Goal: Information Seeking & Learning: Learn about a topic

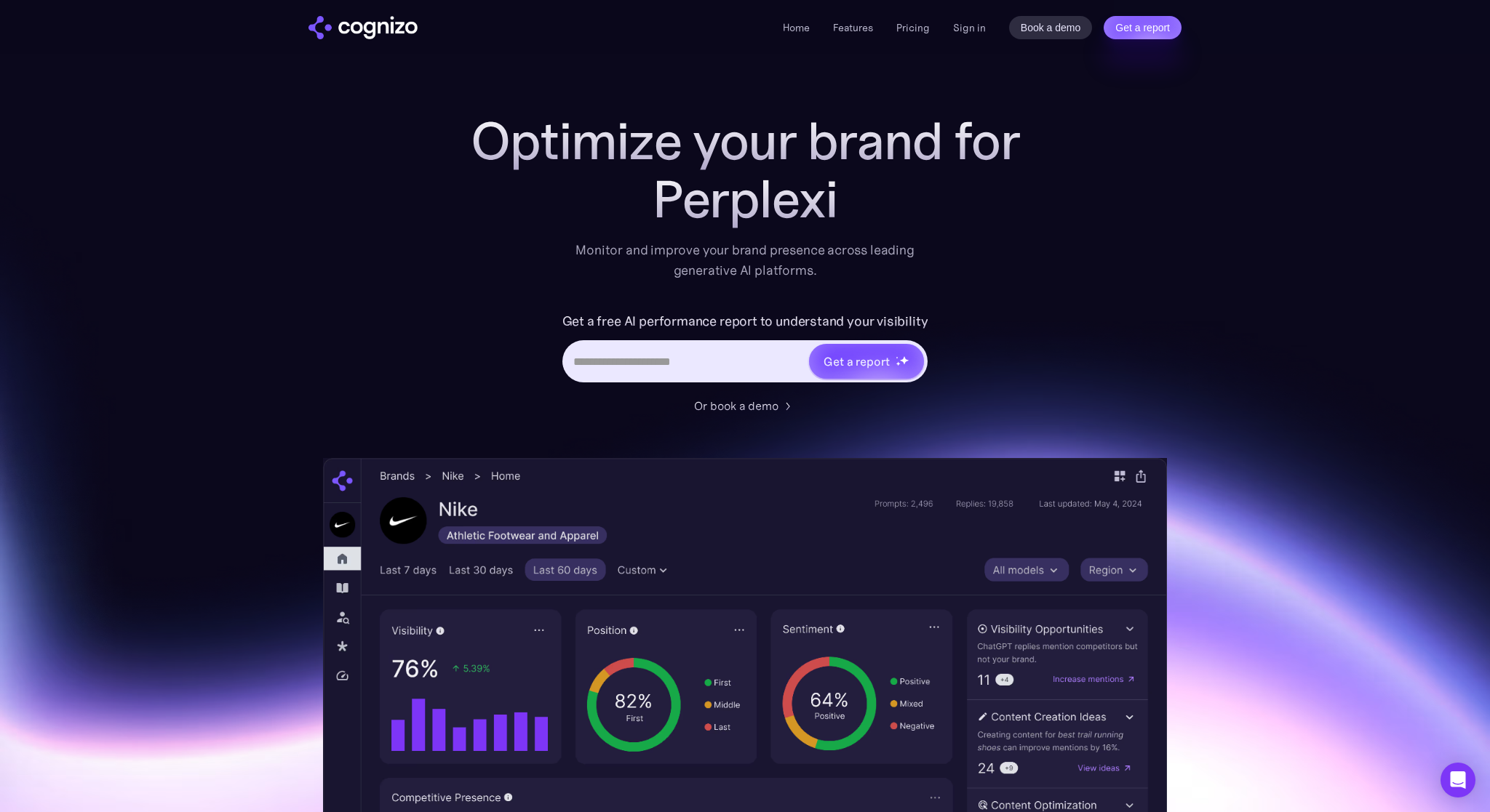
click at [798, 35] on li "Home" at bounding box center [796, 27] width 27 height 17
click at [798, 29] on link "Home" at bounding box center [796, 28] width 27 height 13
click at [851, 32] on link "Features" at bounding box center [853, 28] width 40 height 13
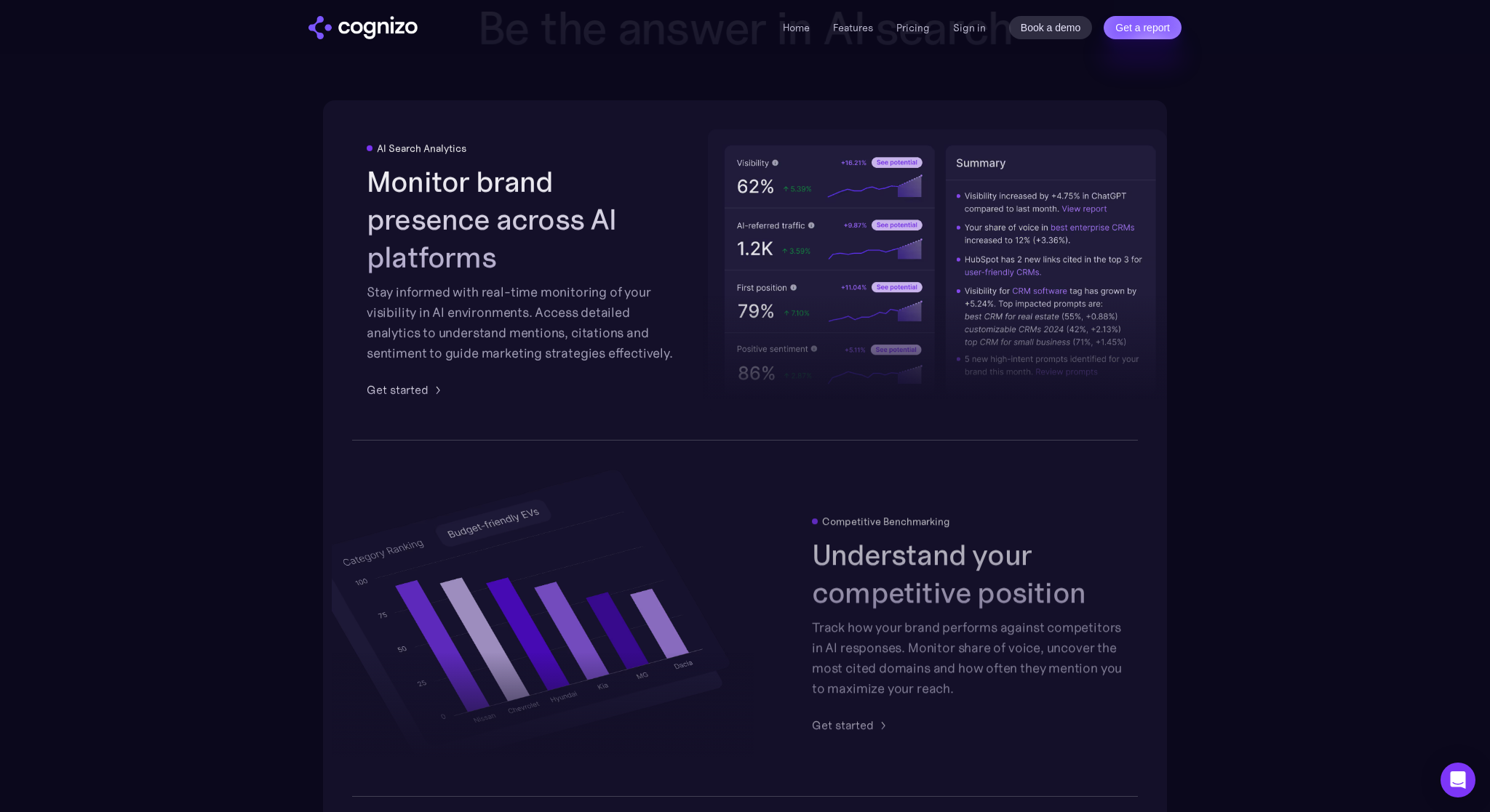
scroll to position [2265, 0]
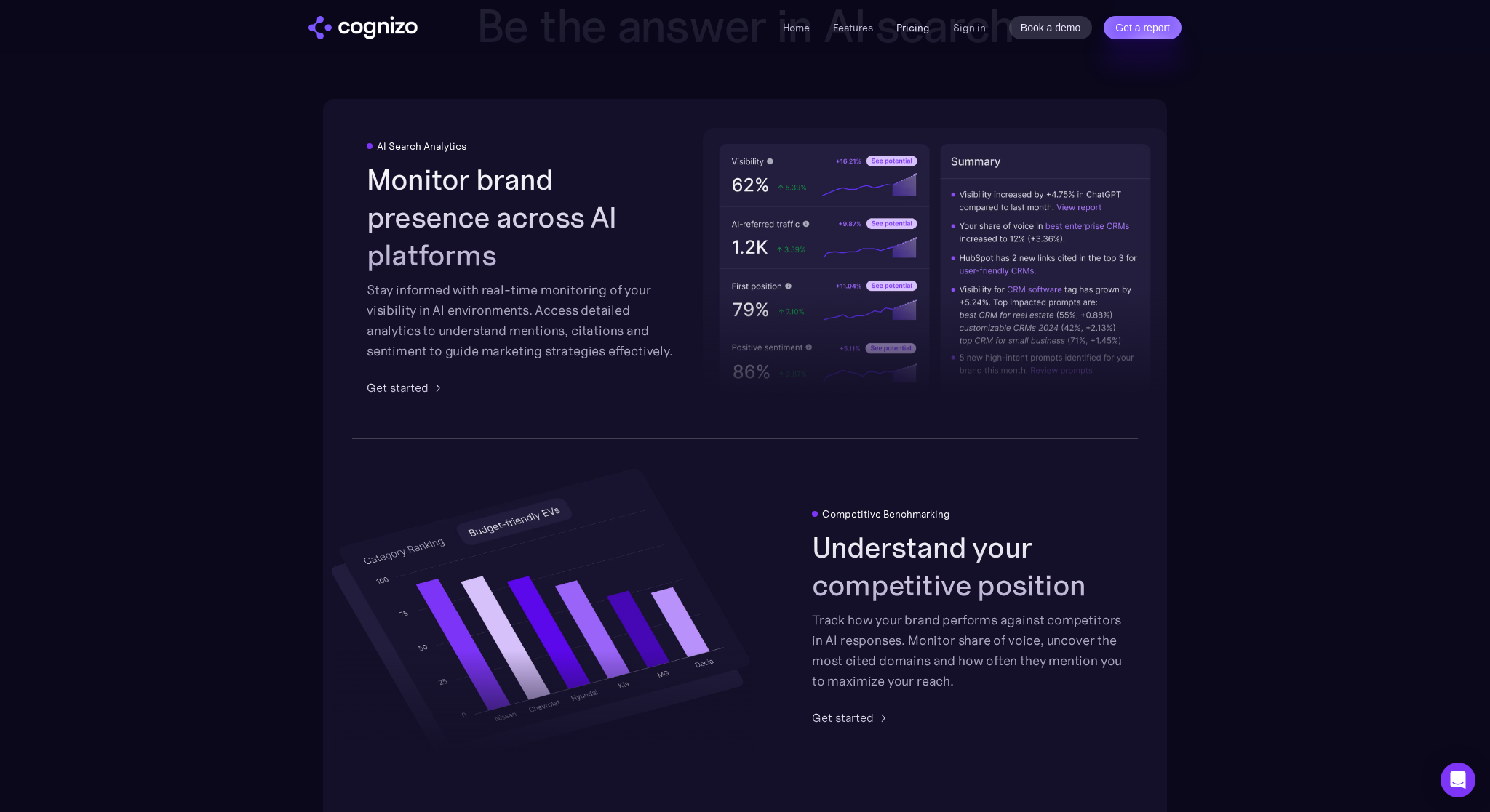
click at [905, 29] on link "Pricing" at bounding box center [913, 28] width 34 height 13
